Goal: Navigation & Orientation: Find specific page/section

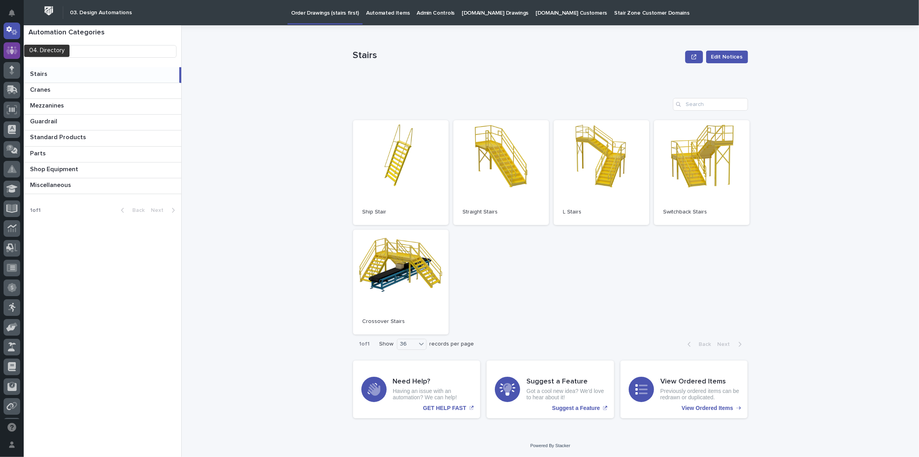
click at [6, 54] on div at bounding box center [12, 50] width 17 height 17
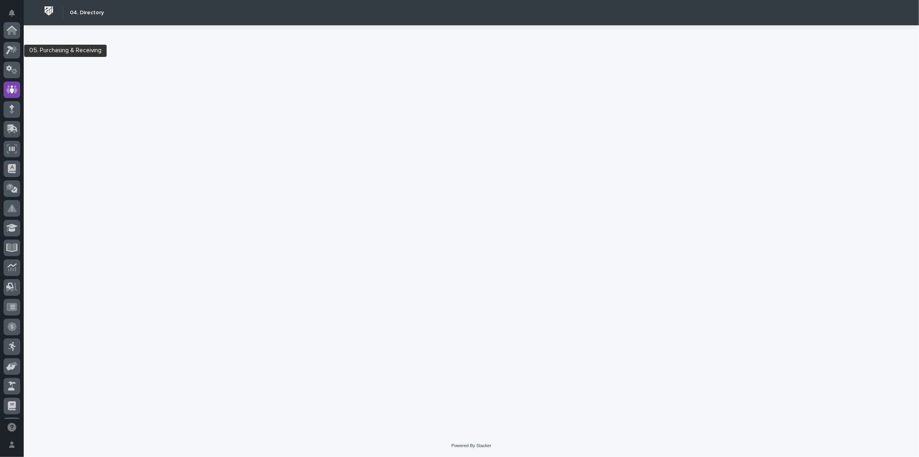
scroll to position [59, 0]
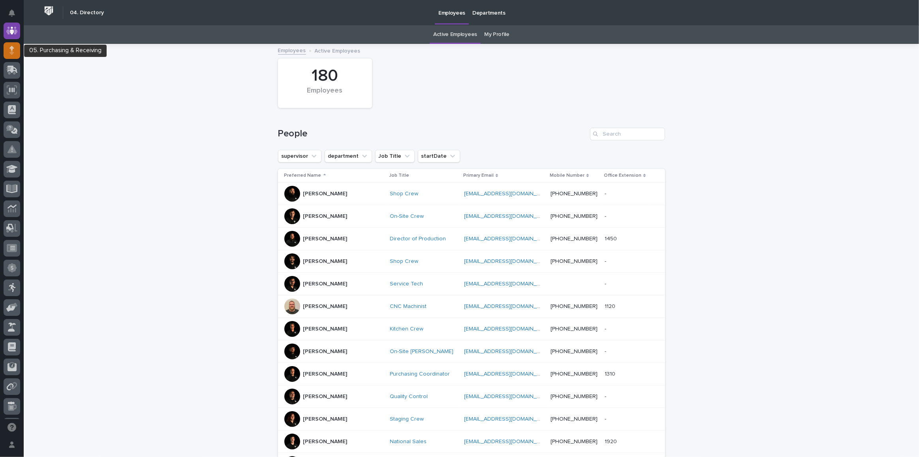
click at [12, 53] on icon at bounding box center [11, 52] width 4 height 4
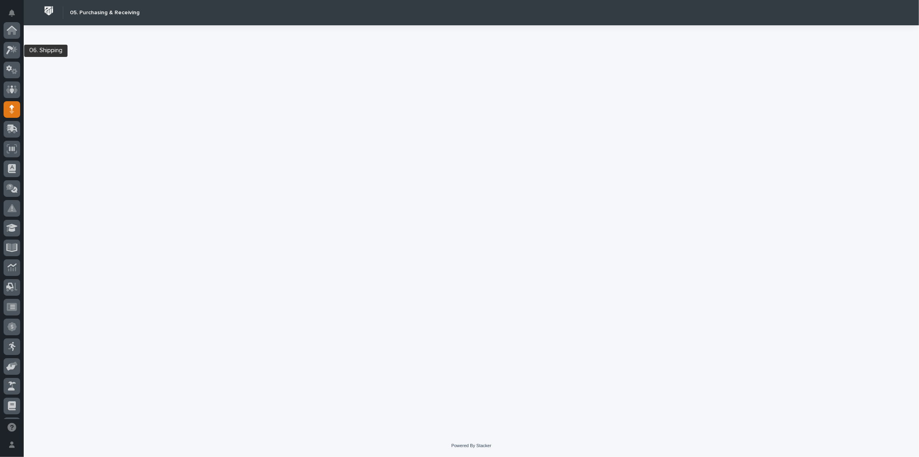
scroll to position [79, 0]
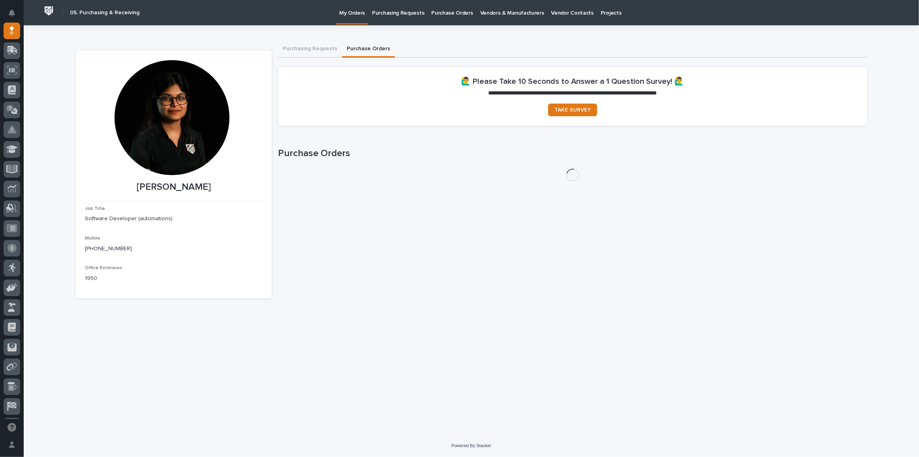
click at [370, 51] on button "Purchase Orders" at bounding box center [368, 49] width 53 height 17
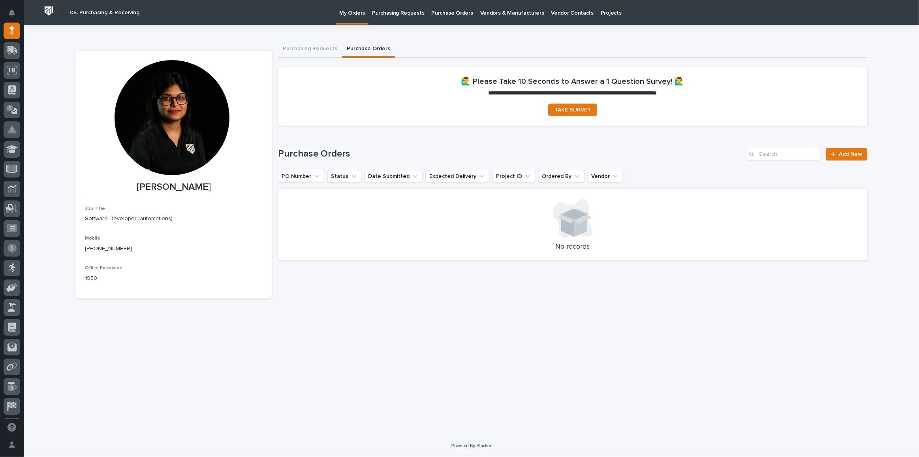
click at [402, 17] on link "Purchasing Requests" at bounding box center [398, 12] width 59 height 24
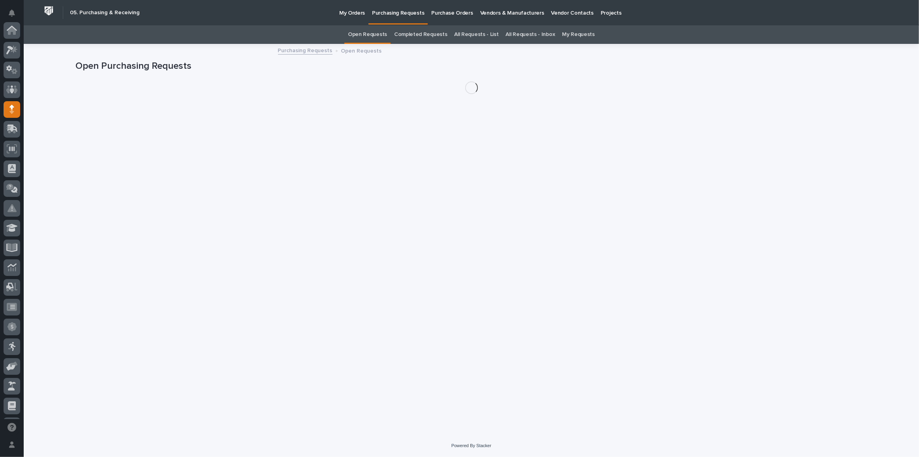
scroll to position [79, 0]
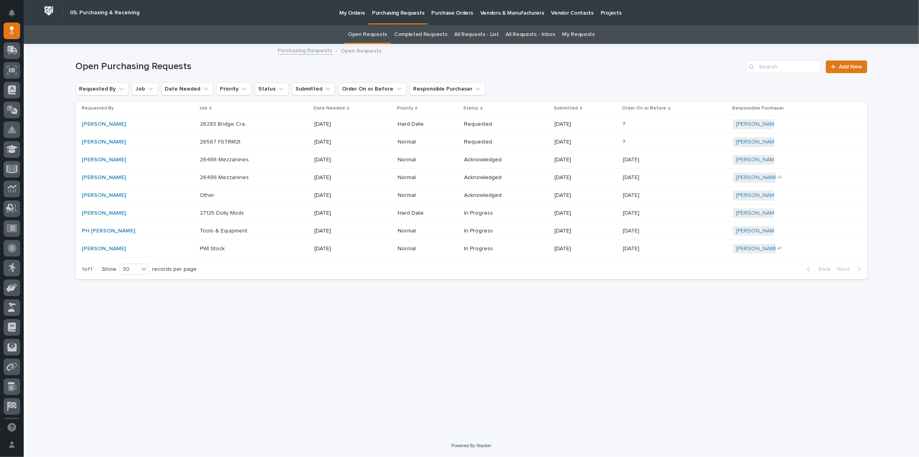
click at [442, 10] on p "Purchase Orders" at bounding box center [451, 8] width 41 height 17
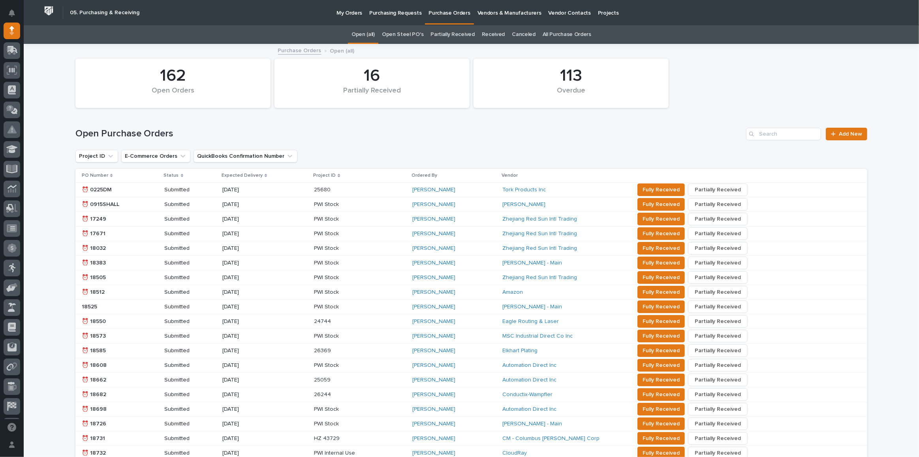
click at [482, 13] on p "Vendors & Manufacturers" at bounding box center [510, 8] width 64 height 17
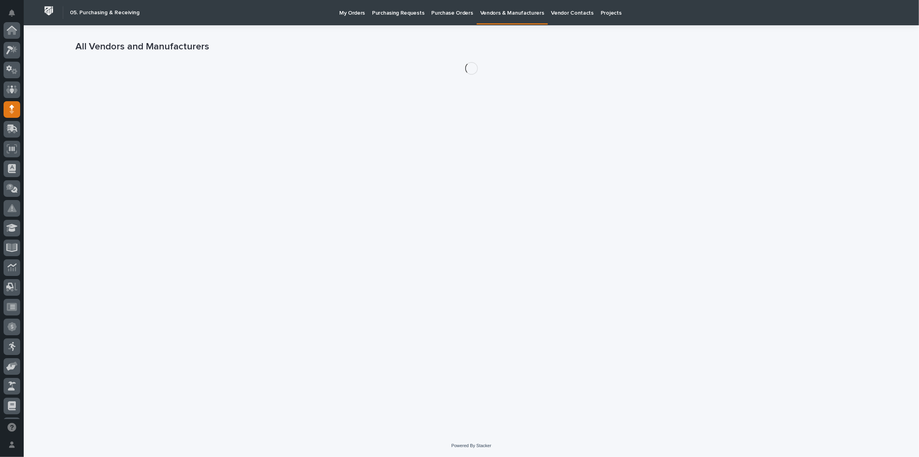
scroll to position [79, 0]
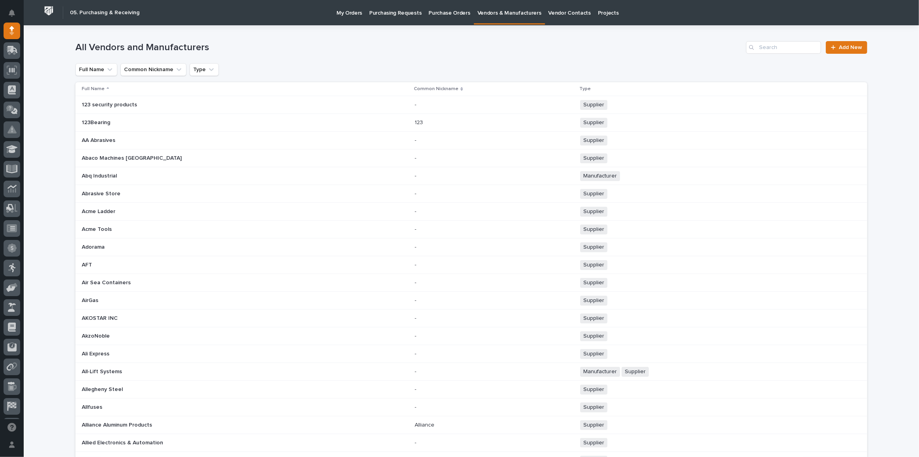
click at [549, 13] on p "Vendor Contacts" at bounding box center [570, 8] width 42 height 17
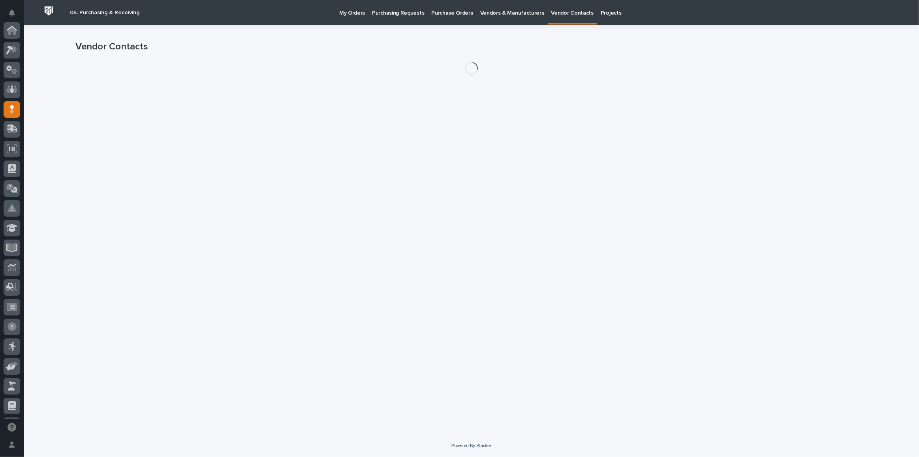
scroll to position [79, 0]
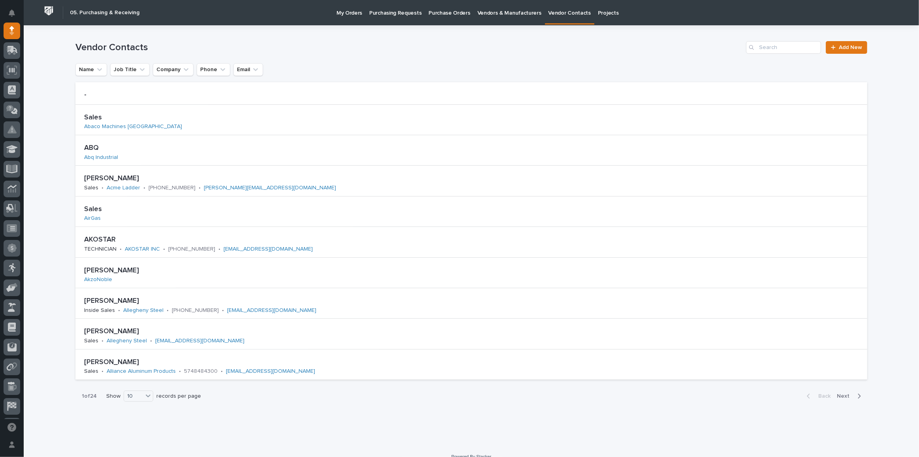
click at [598, 13] on p "Projects" at bounding box center [608, 8] width 21 height 17
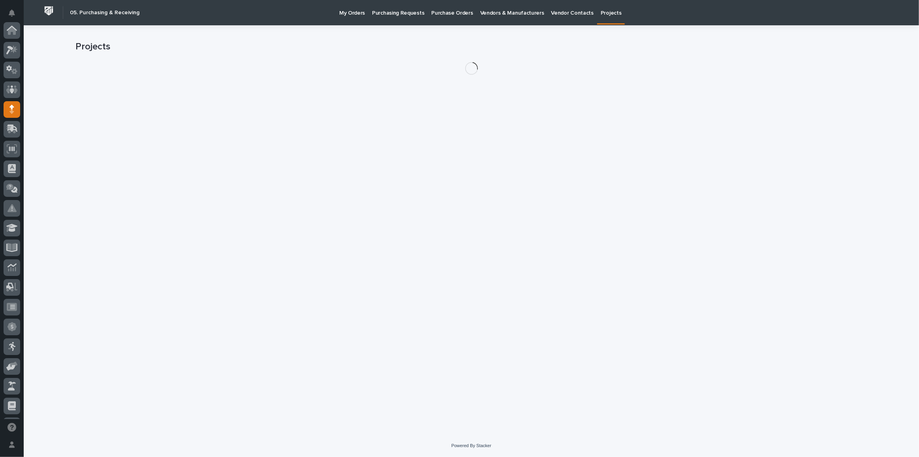
scroll to position [79, 0]
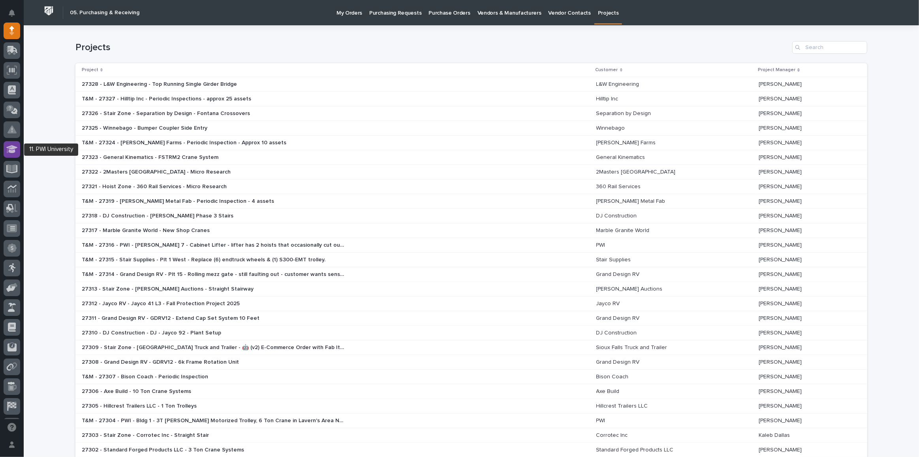
click at [11, 147] on icon at bounding box center [11, 149] width 11 height 8
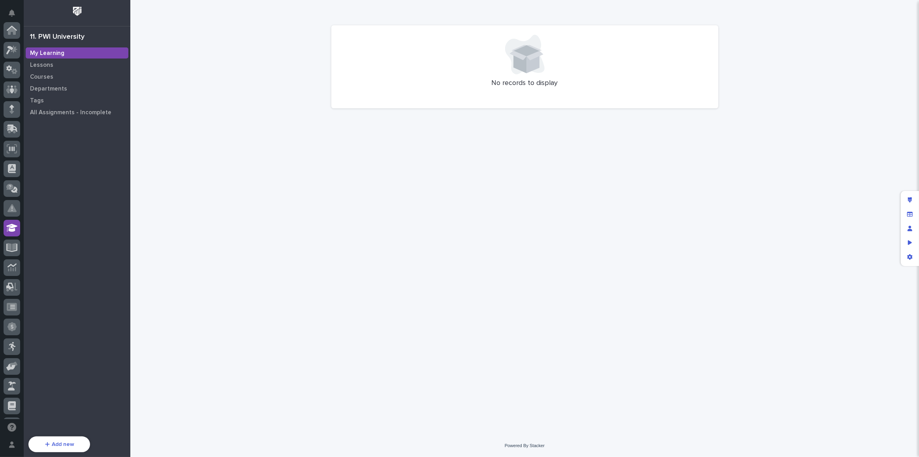
scroll to position [156, 0]
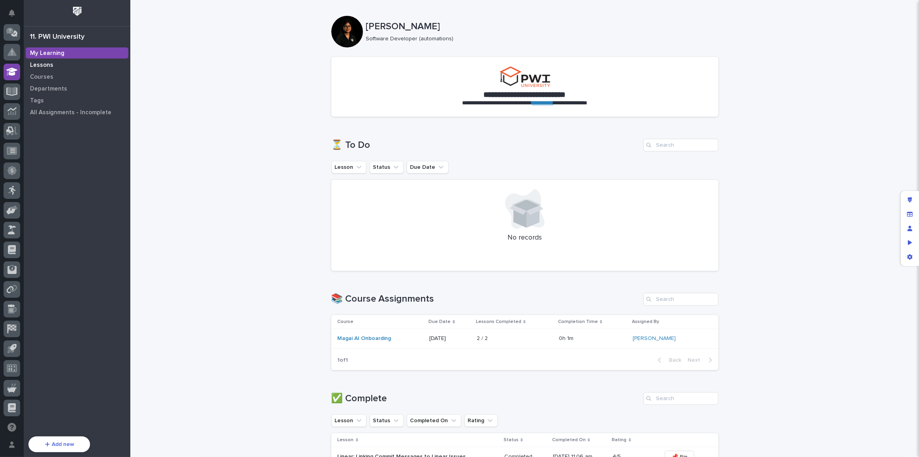
click at [45, 66] on p "Lessons" at bounding box center [41, 65] width 23 height 7
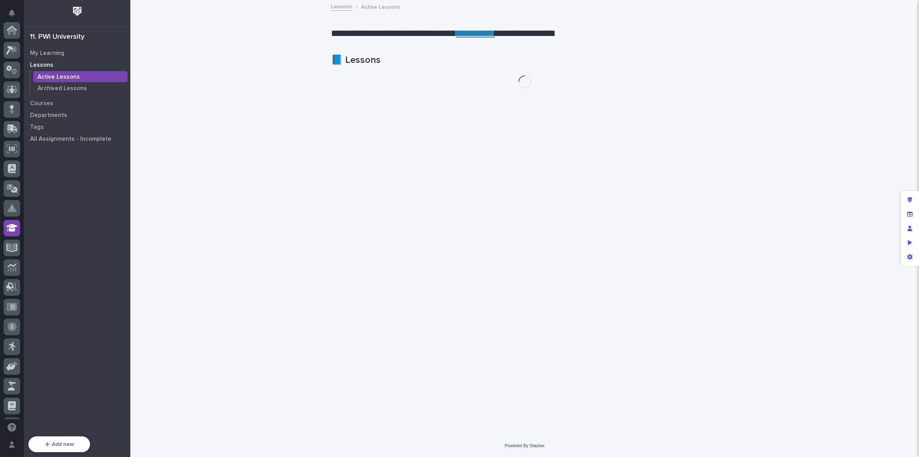
scroll to position [156, 0]
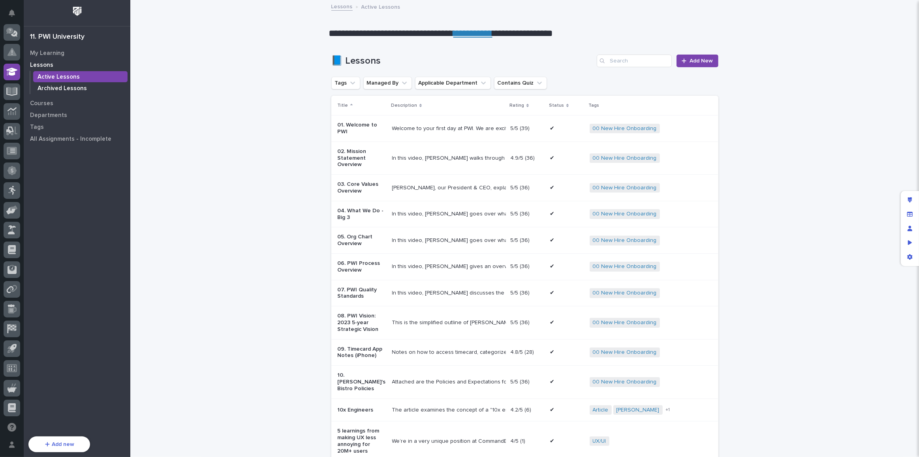
click at [50, 85] on p "Archived Lessons" at bounding box center [62, 88] width 49 height 7
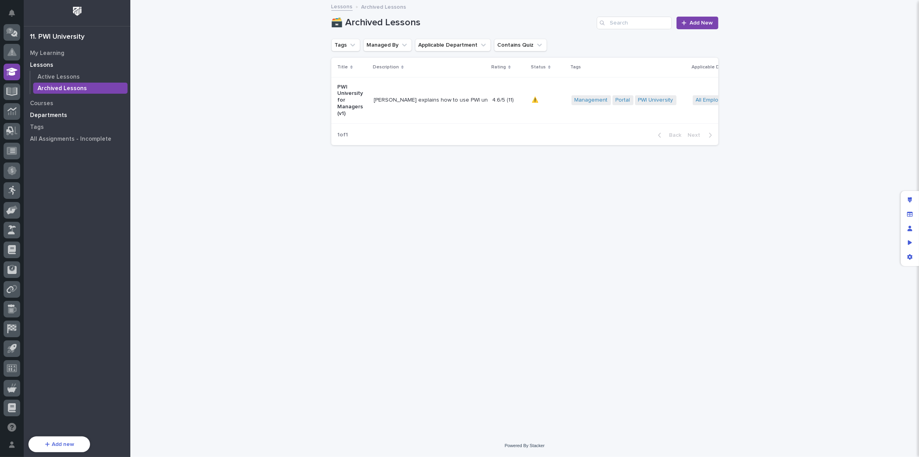
click at [45, 113] on p "Departments" at bounding box center [48, 115] width 37 height 7
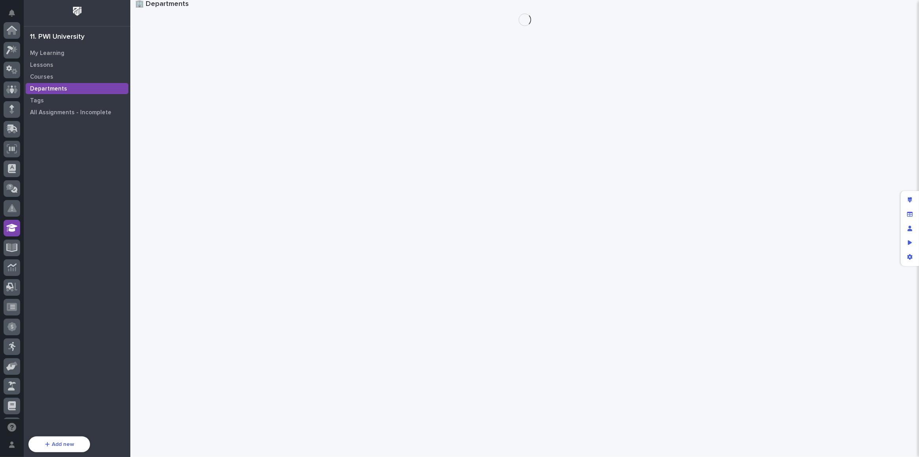
scroll to position [156, 0]
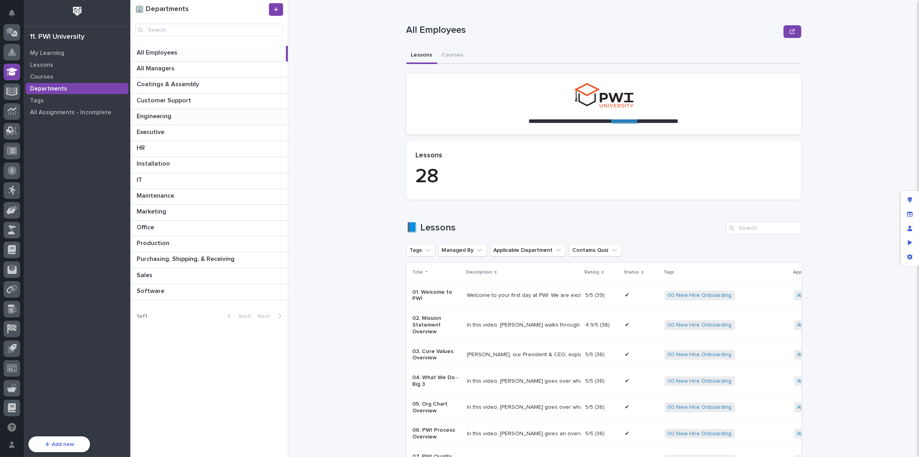
click at [153, 113] on p "Engineering" at bounding box center [155, 115] width 36 height 9
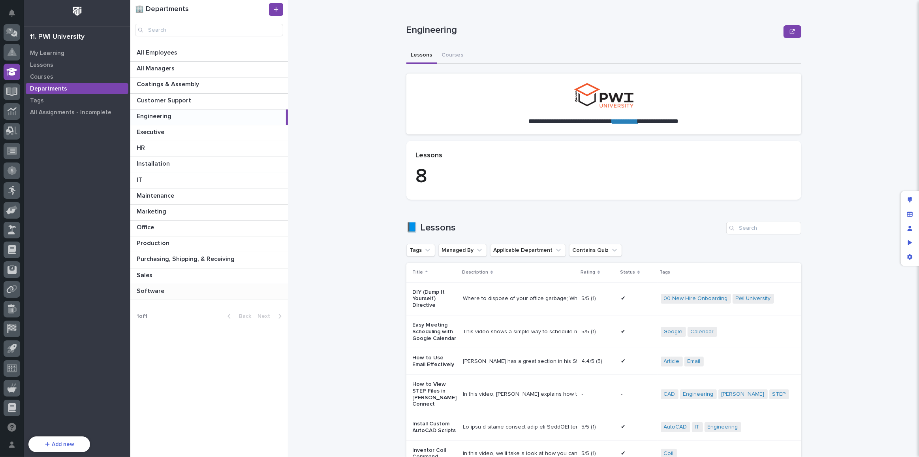
click at [157, 286] on p "Software" at bounding box center [151, 290] width 29 height 9
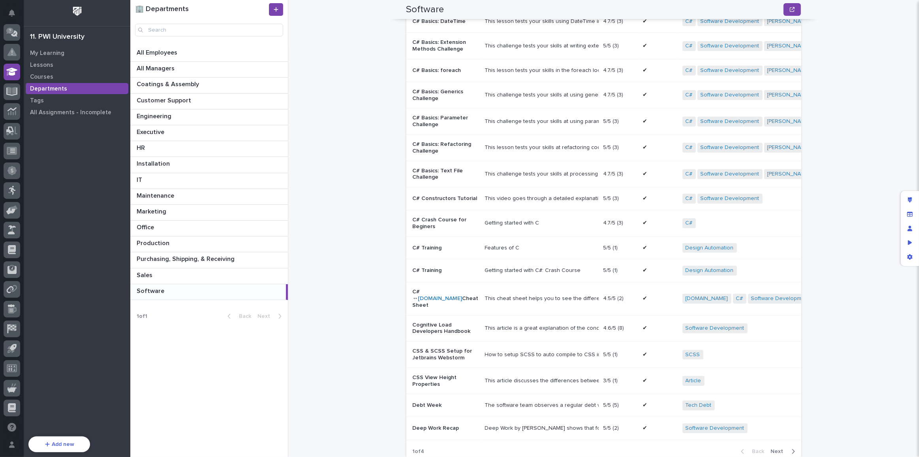
scroll to position [833, 0]
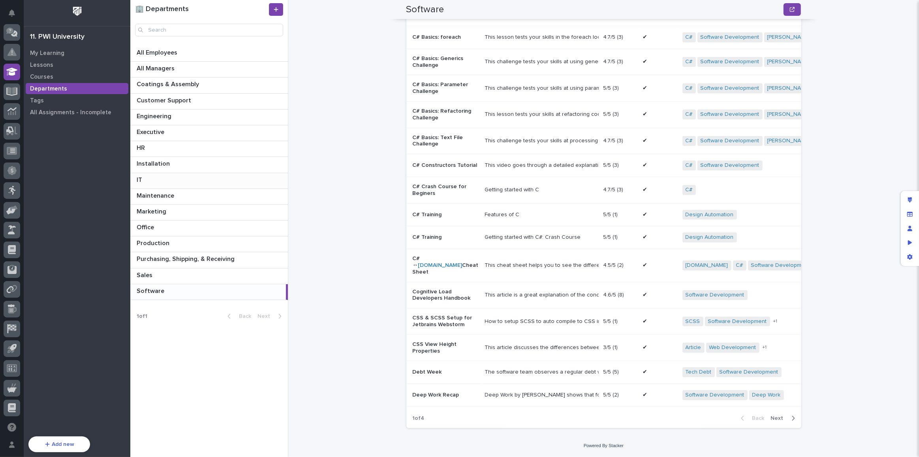
click at [149, 180] on p at bounding box center [211, 180] width 148 height 8
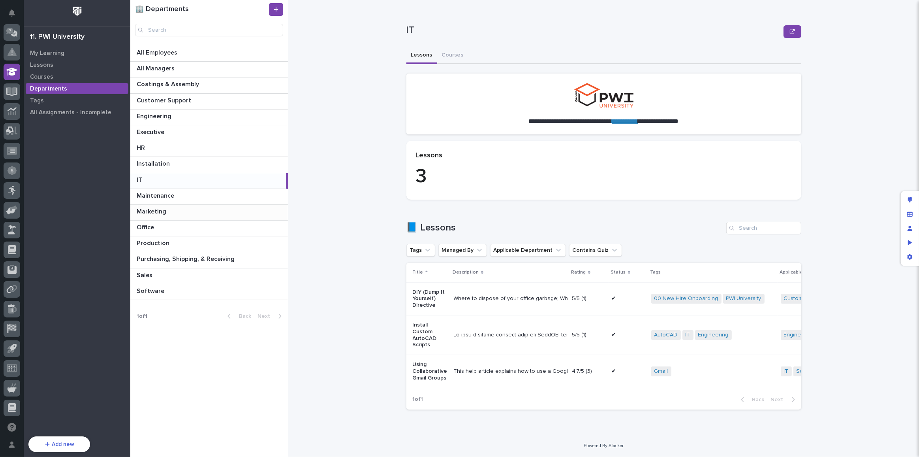
click at [165, 209] on p "Marketing" at bounding box center [152, 210] width 31 height 9
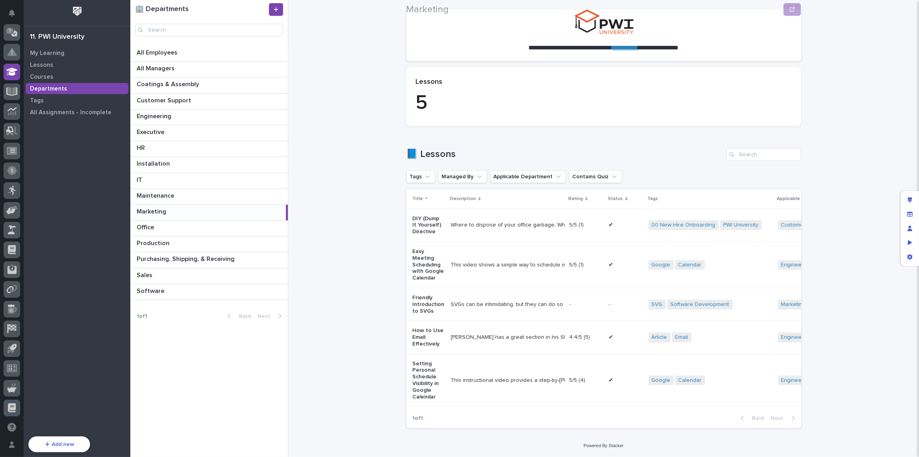
scroll to position [78, 0]
click at [154, 211] on p "Marketing" at bounding box center [152, 210] width 31 height 9
click at [158, 211] on p "Marketing" at bounding box center [152, 210] width 31 height 9
click at [157, 199] on div "Maintenance Maintenance" at bounding box center [209, 196] width 158 height 15
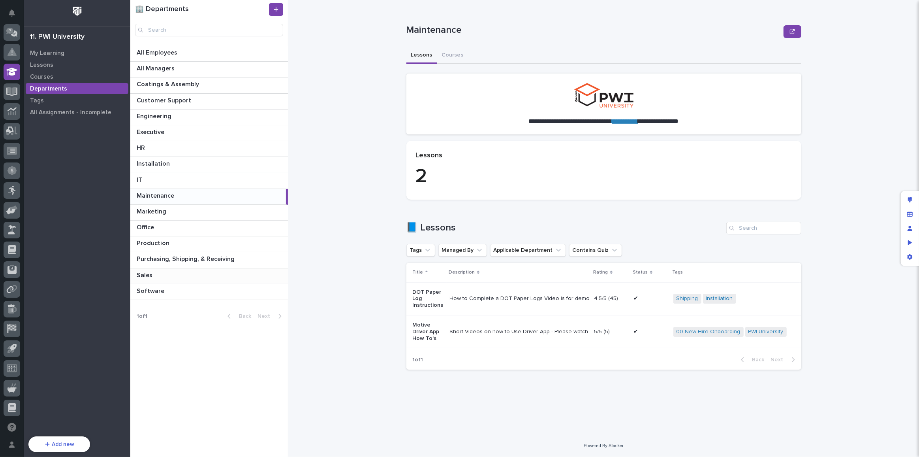
click at [164, 271] on p at bounding box center [211, 275] width 148 height 8
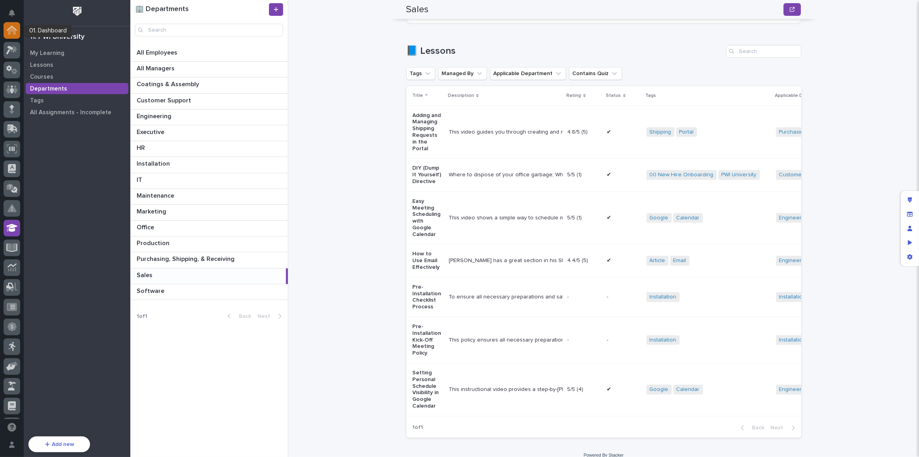
click at [10, 29] on icon at bounding box center [12, 31] width 8 height 8
